Goal: Information Seeking & Learning: Learn about a topic

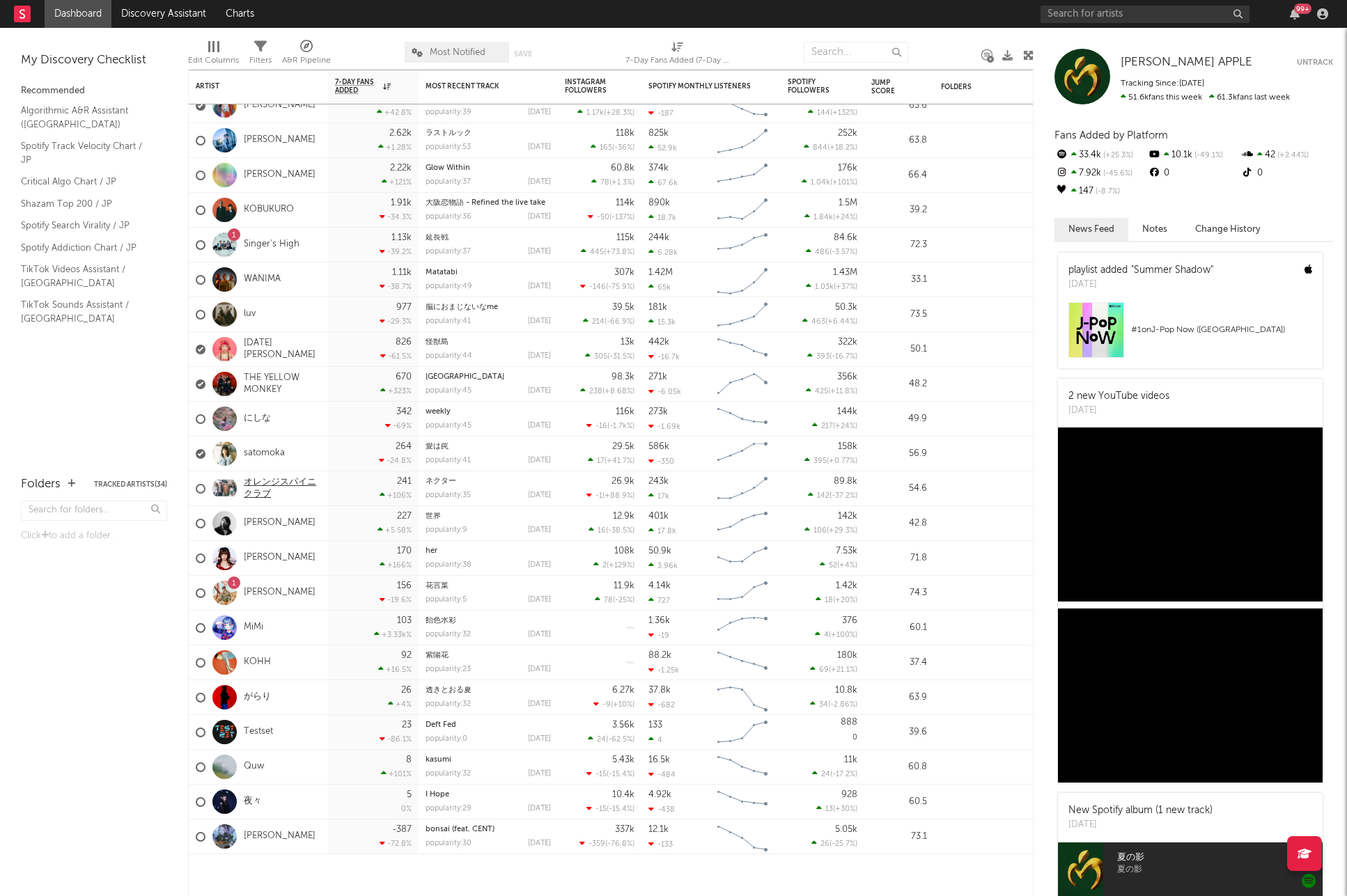
click at [277, 487] on link "オレンジスパイニクラブ" at bounding box center [282, 488] width 77 height 23
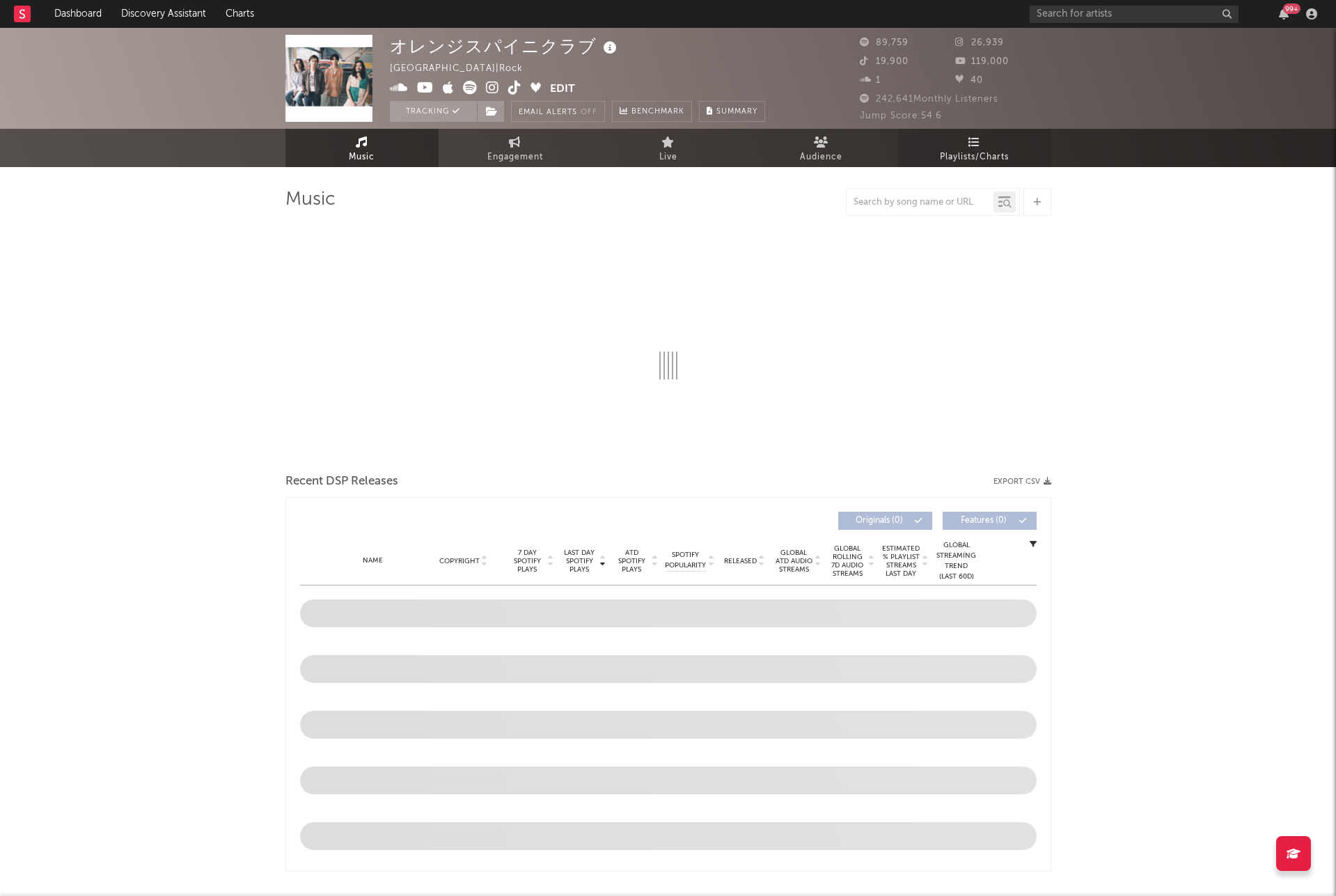
click at [971, 141] on icon at bounding box center [974, 142] width 12 height 11
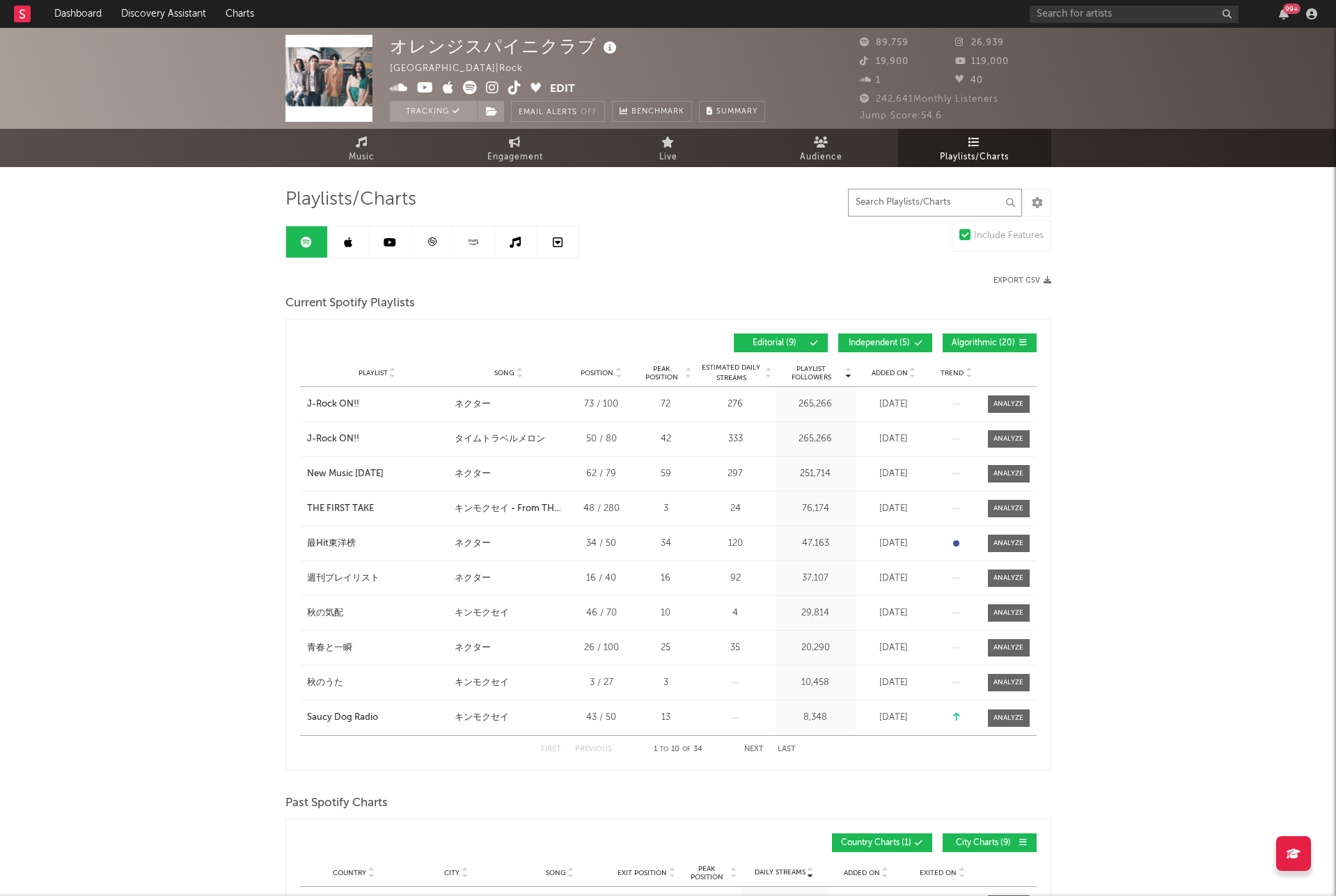
click at [909, 200] on input "text" at bounding box center [934, 202] width 174 height 28
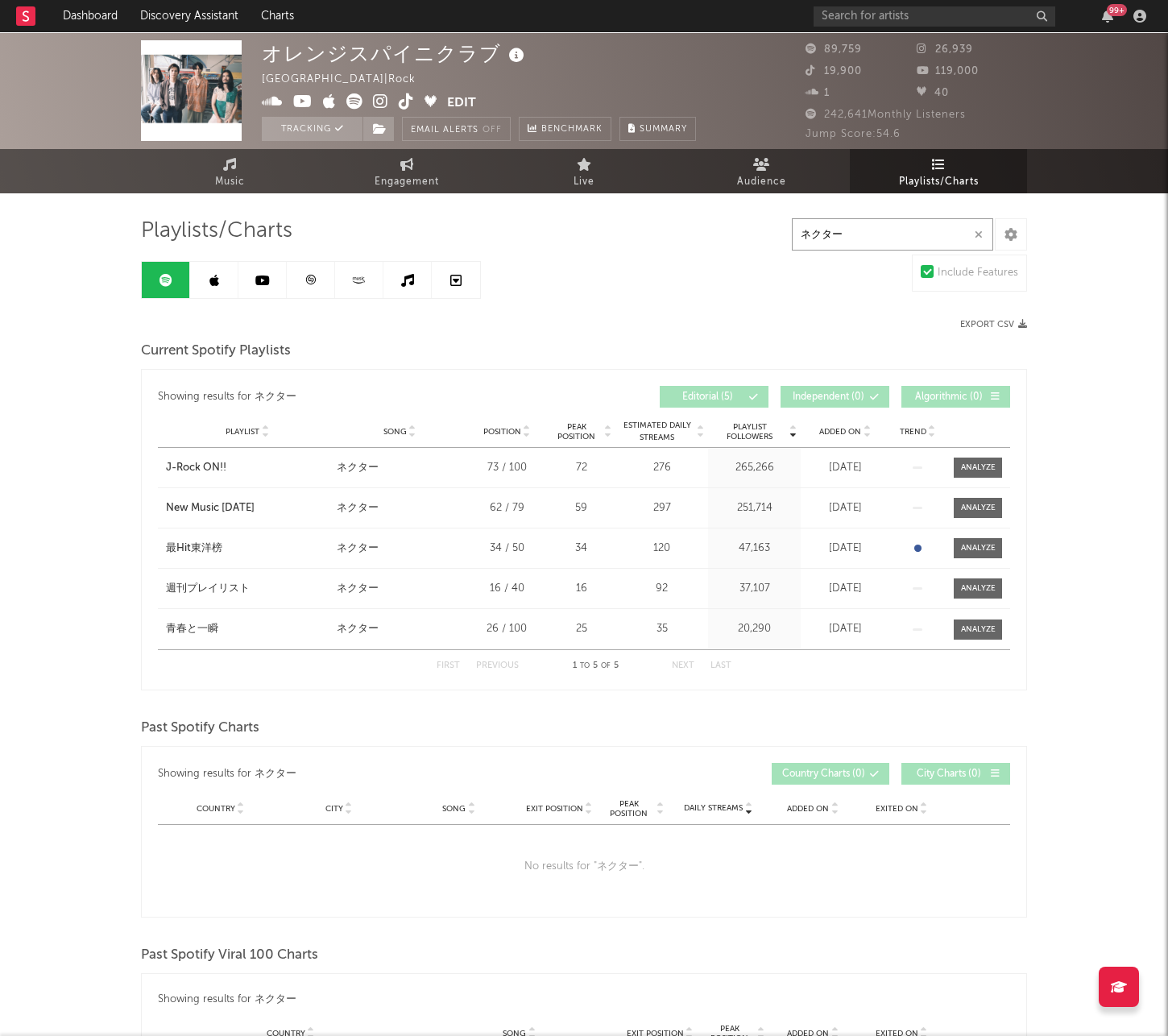
type input "ネクター"
click at [109, 558] on div "オレンジスパイニクラブ [GEOGRAPHIC_DATA] | Rock Edit Tracking Email Alerts Off Benchmark S…" at bounding box center [584, 749] width 1168 height 1434
drag, startPoint x: 108, startPoint y: 555, endPoint x: 234, endPoint y: 557, distance: 126.0
click at [234, 557] on div "オレンジスパイニクラブ [GEOGRAPHIC_DATA] | Rock Edit Tracking Email Alerts Off Benchmark S…" at bounding box center [584, 749] width 1168 height 1434
copy div "最Hit東洋榜"
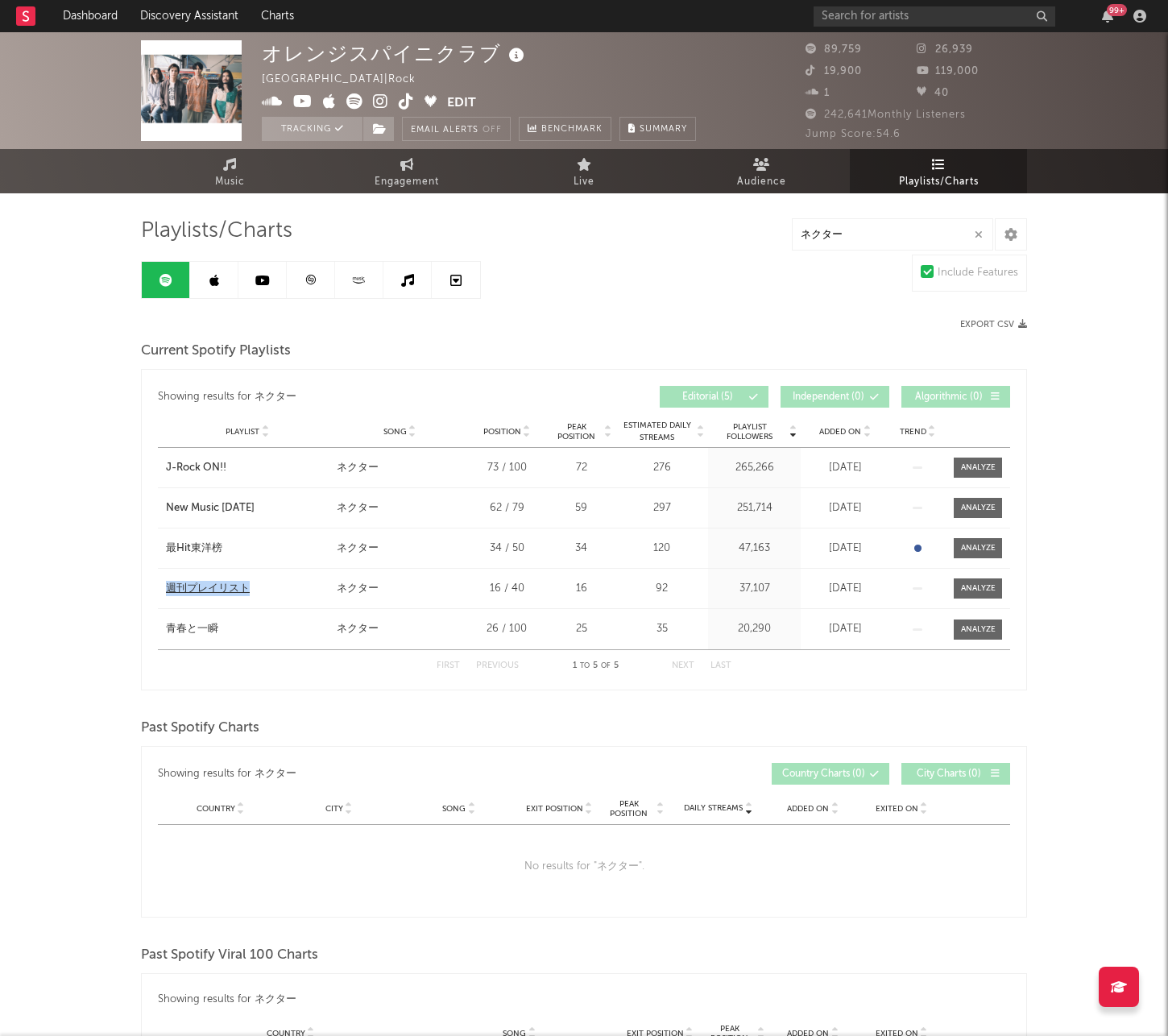
drag, startPoint x: 130, startPoint y: 589, endPoint x: 282, endPoint y: 589, distance: 152.0
click at [282, 589] on div "オレンジスパイニクラブ [GEOGRAPHIC_DATA] | Rock Edit Tracking Email Alerts Off Benchmark S…" at bounding box center [584, 749] width 1168 height 1434
copy div "週刊プレイリスト"
click at [222, 284] on link at bounding box center [214, 280] width 48 height 36
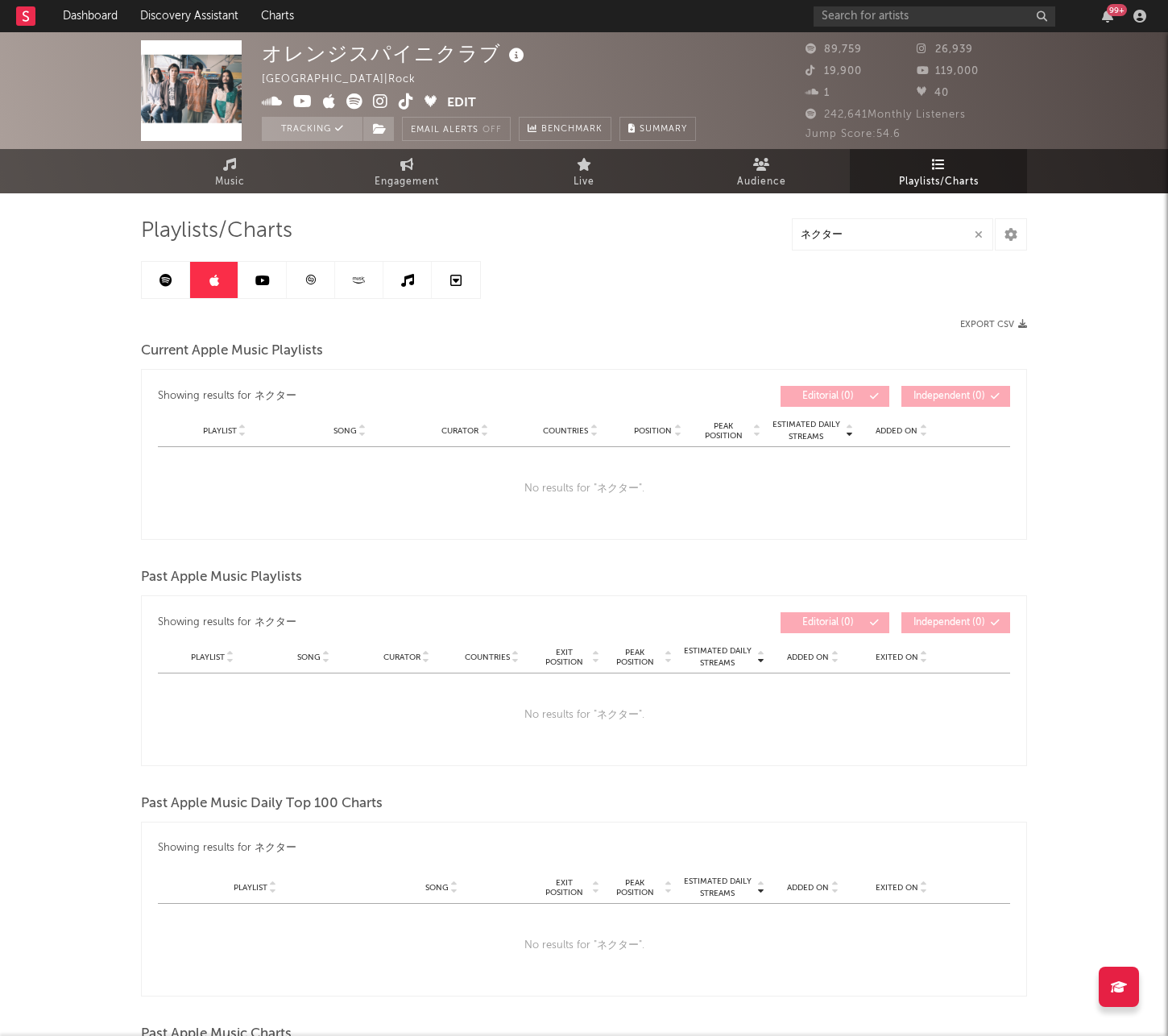
click at [255, 286] on link at bounding box center [262, 280] width 48 height 36
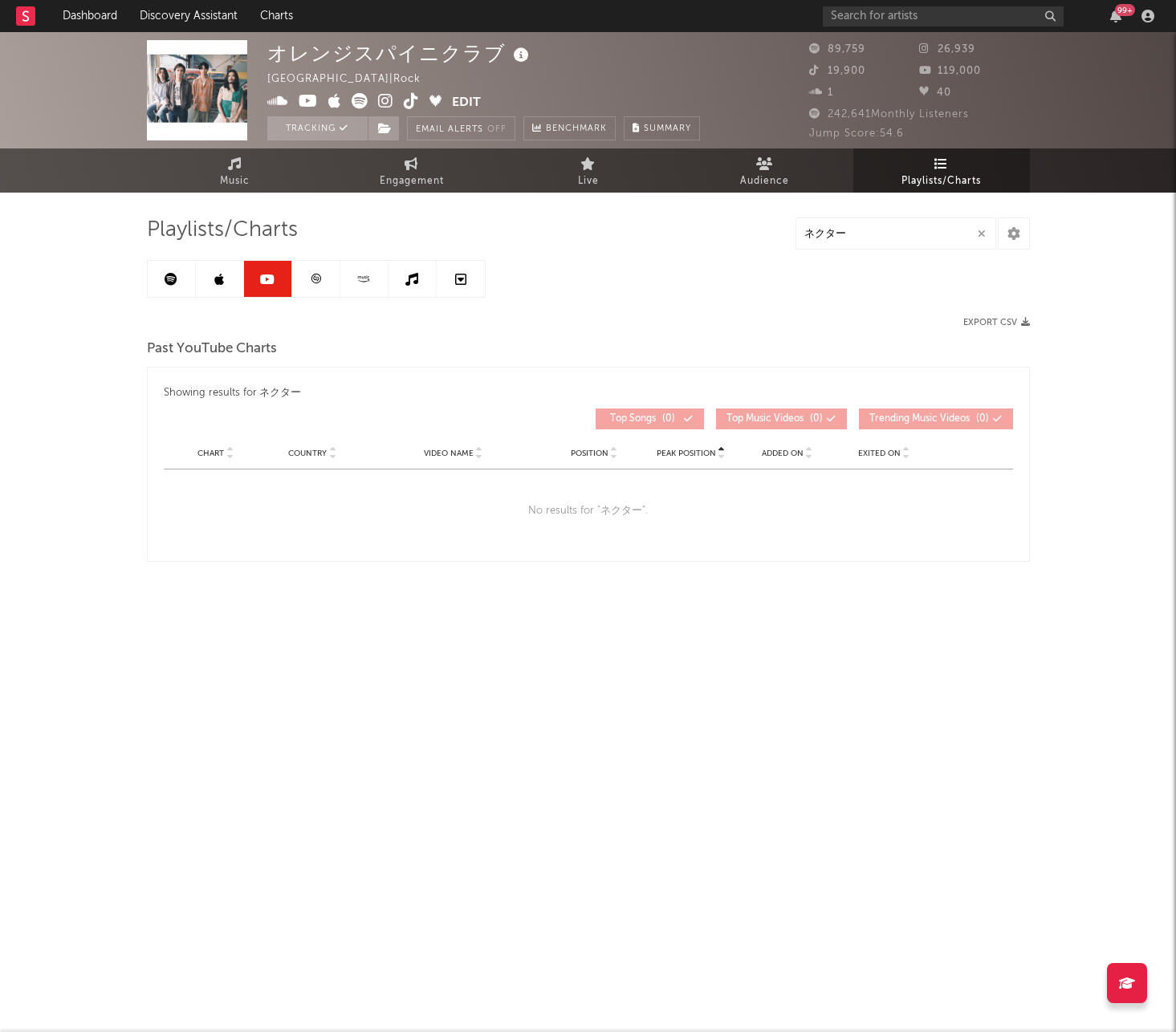
click at [313, 280] on icon at bounding box center [316, 279] width 12 height 12
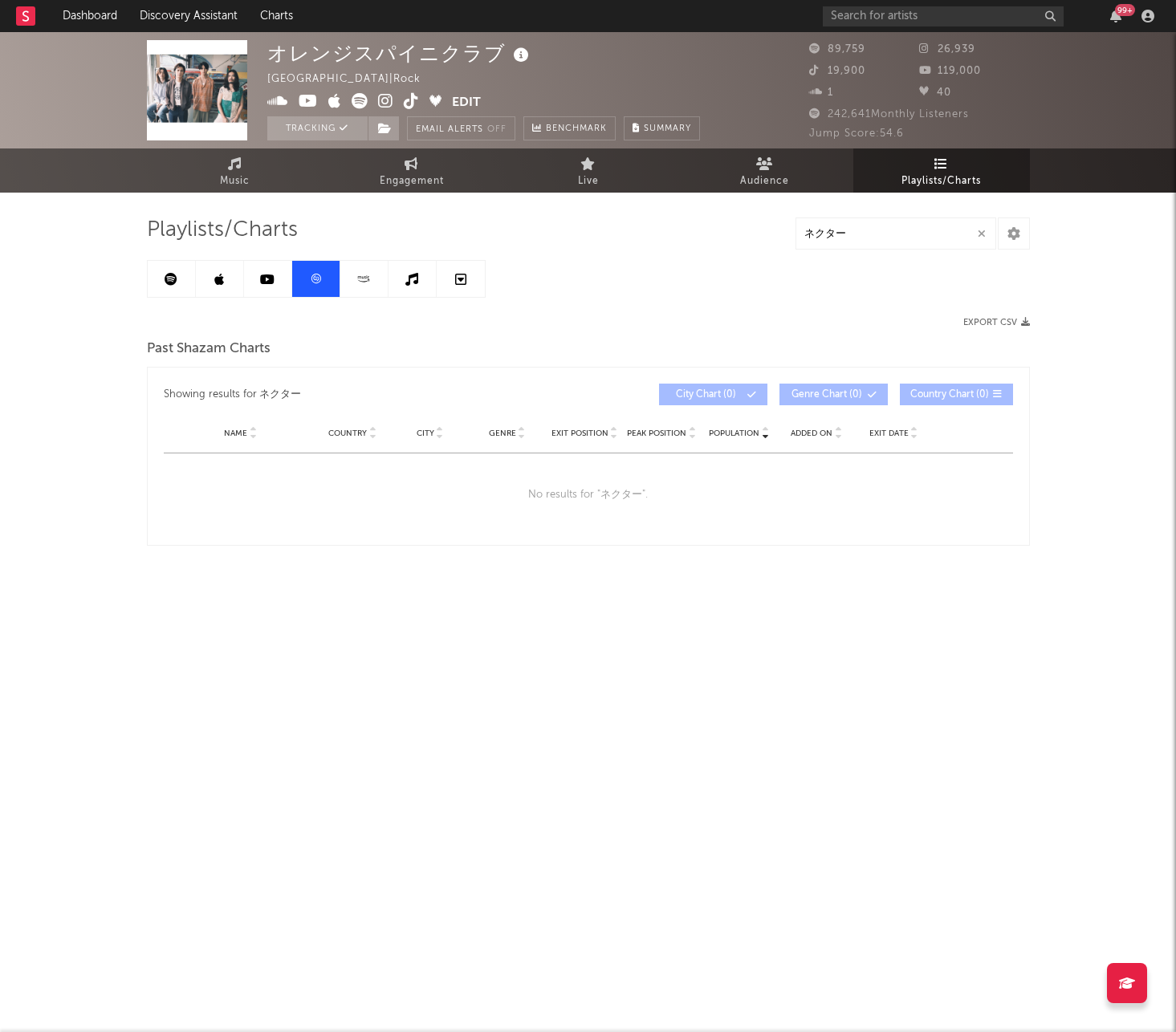
click at [348, 280] on link at bounding box center [364, 279] width 48 height 36
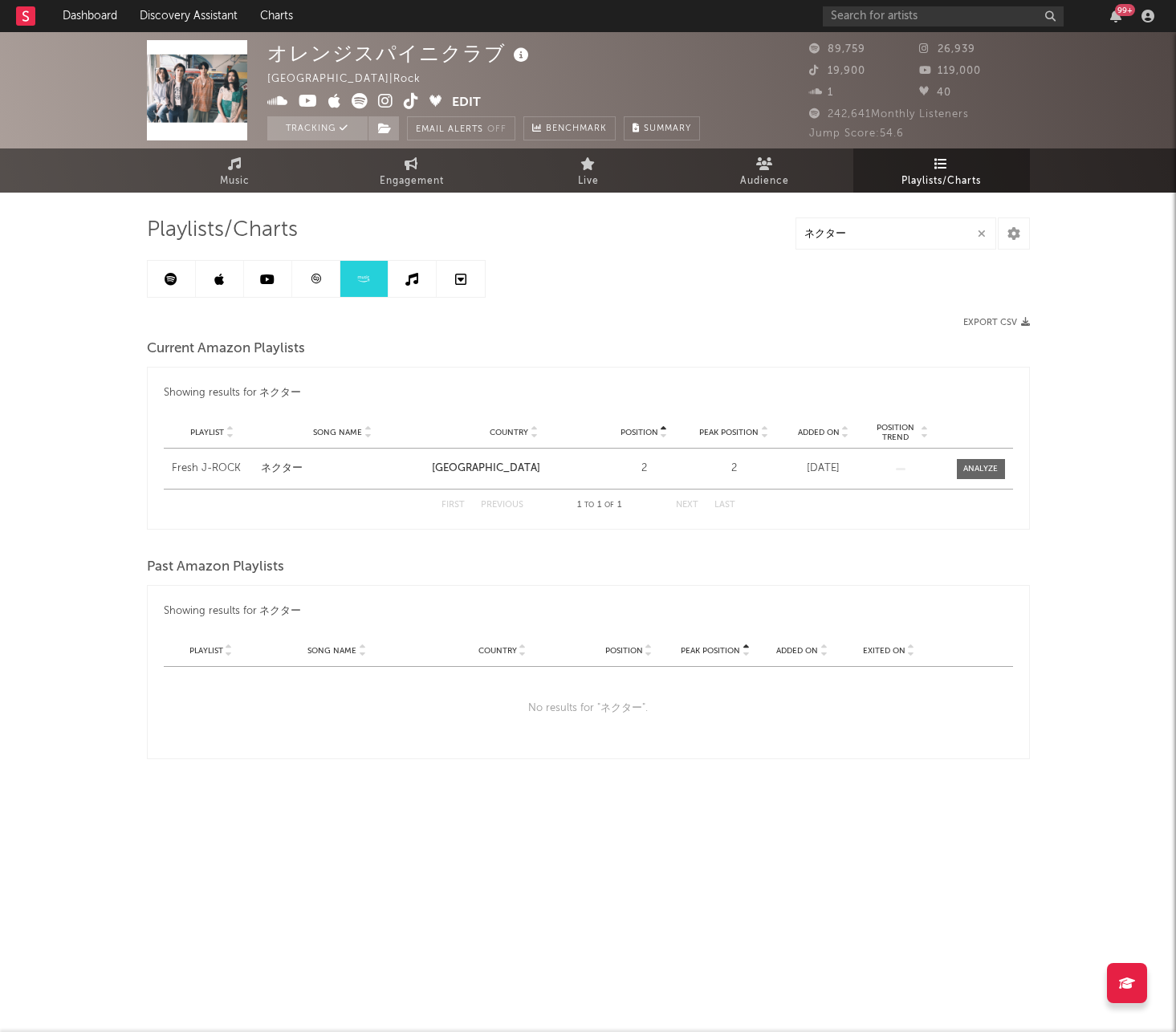
click at [339, 341] on div "Current Amazon Playlists" at bounding box center [589, 348] width 883 height 27
click at [227, 281] on link at bounding box center [219, 279] width 48 height 36
